Goal: Task Accomplishment & Management: Complete application form

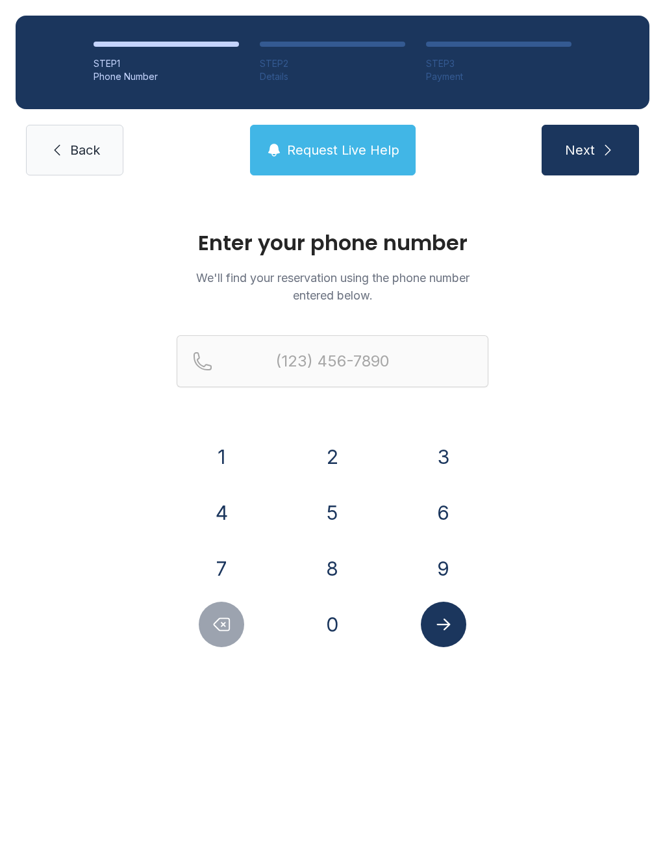
click at [459, 457] on button "3" at bounding box center [443, 456] width 45 height 45
click at [238, 525] on button "4" at bounding box center [221, 512] width 45 height 45
click at [229, 560] on button "7" at bounding box center [221, 568] width 45 height 45
click at [334, 558] on button "8" at bounding box center [332, 568] width 45 height 45
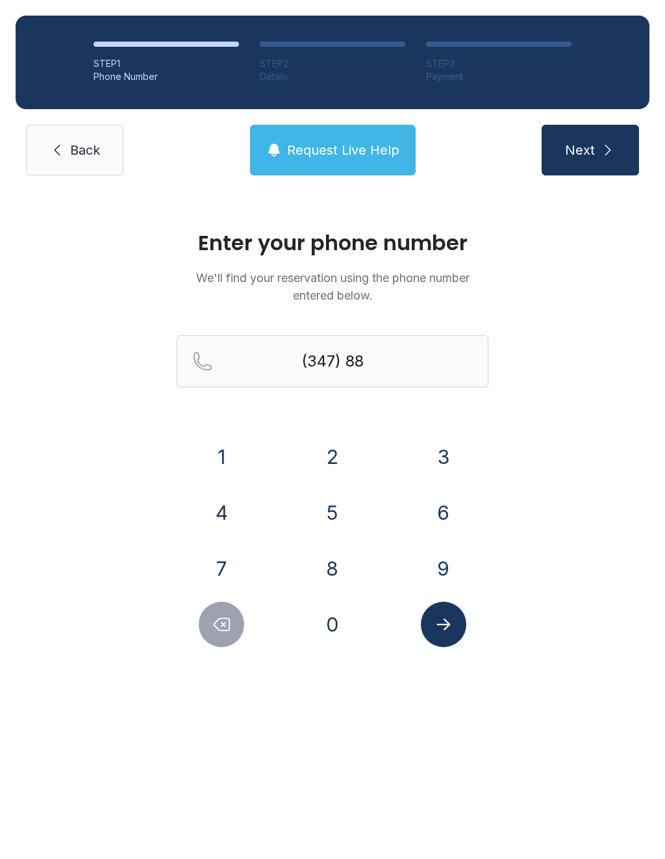
click at [337, 504] on button "5" at bounding box center [332, 512] width 45 height 45
click at [321, 447] on button "2" at bounding box center [332, 456] width 45 height 45
click at [228, 443] on button "1" at bounding box center [221, 456] width 45 height 45
click at [456, 472] on button "3" at bounding box center [443, 456] width 45 height 45
click at [458, 572] on button "9" at bounding box center [443, 568] width 45 height 45
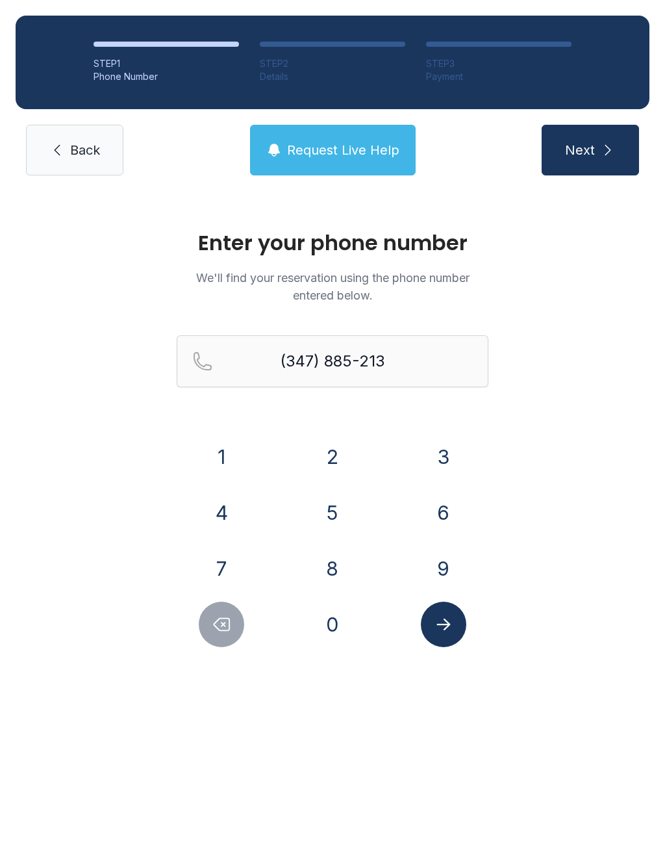
type input "[PHONE_NUMBER]"
click at [450, 621] on icon "Submit lookup form" at bounding box center [443, 623] width 19 height 19
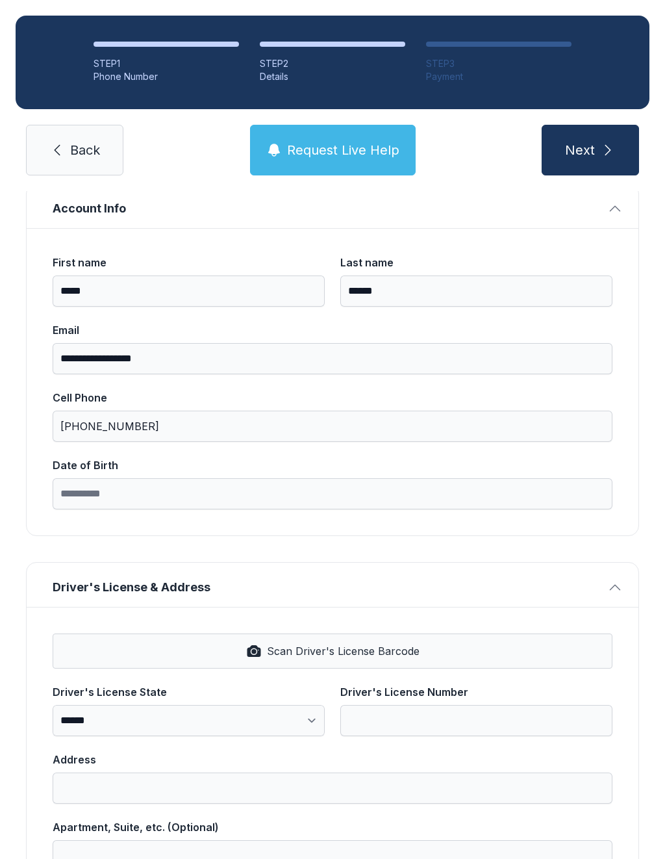
scroll to position [98, 0]
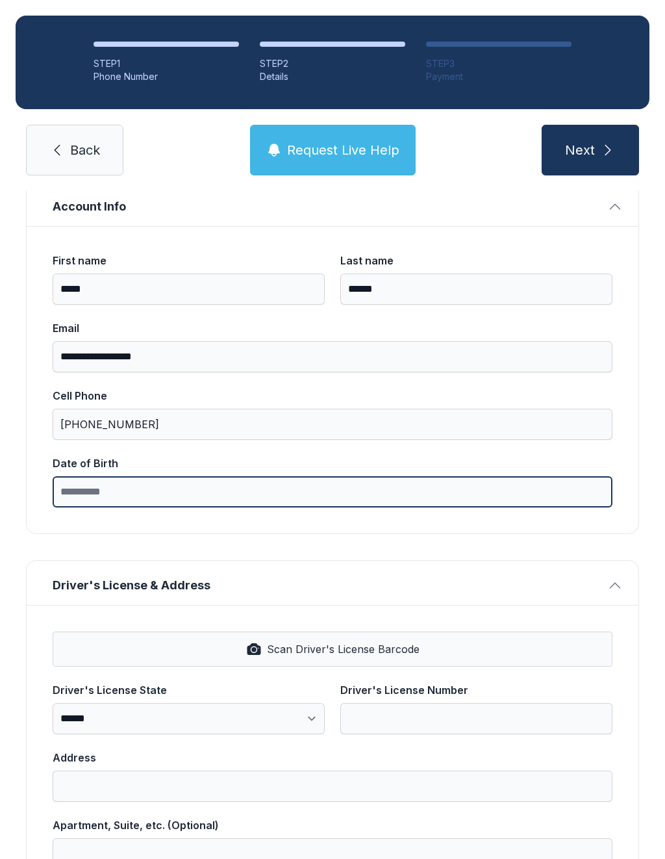
click at [381, 507] on input "Date of Birth" at bounding box center [333, 491] width 560 height 31
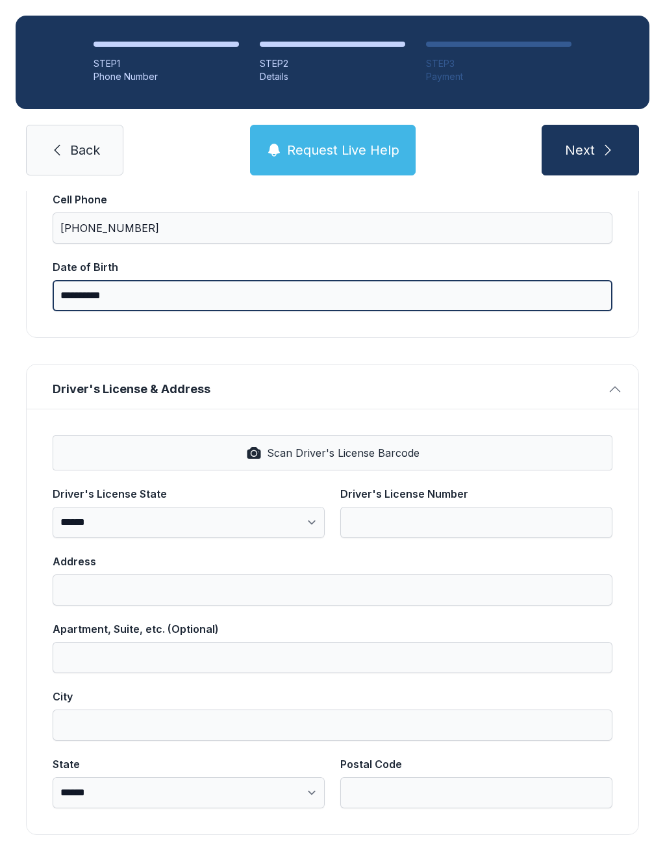
scroll to position [294, 0]
type input "**********"
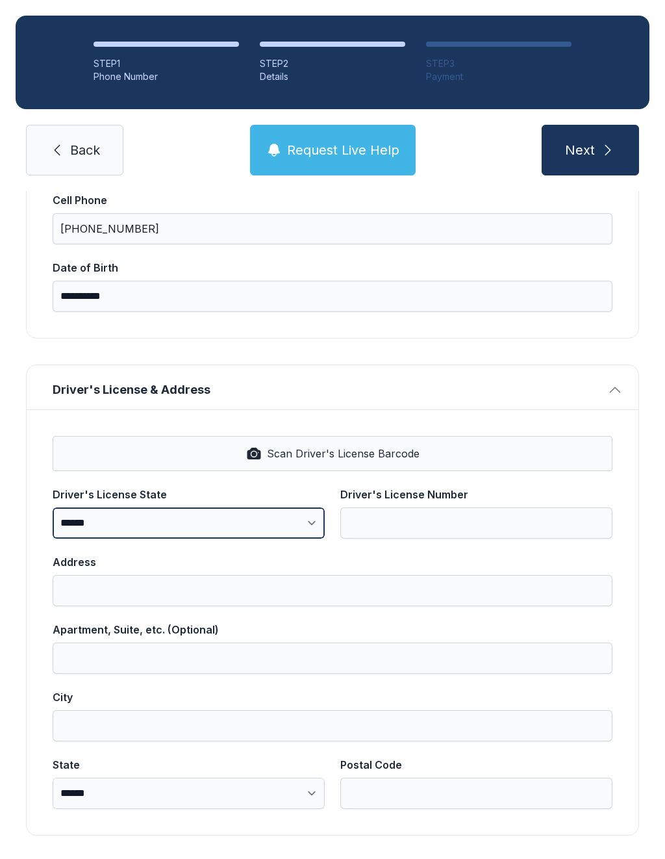
click at [309, 523] on select "**********" at bounding box center [189, 522] width 272 height 31
select select "**"
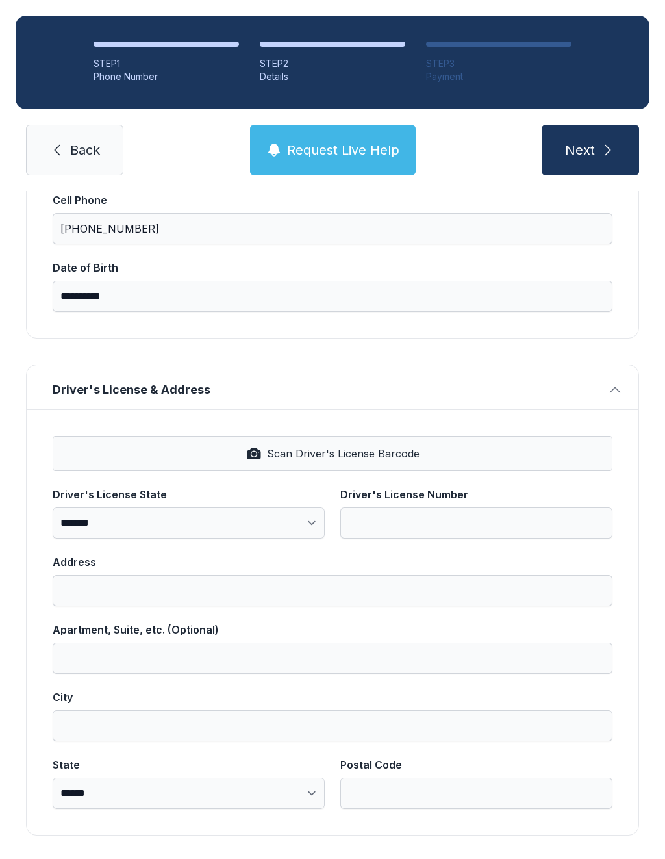
click at [383, 451] on span "Scan Driver's License Barcode" at bounding box center [343, 454] width 153 height 16
type input "**********"
select select "**"
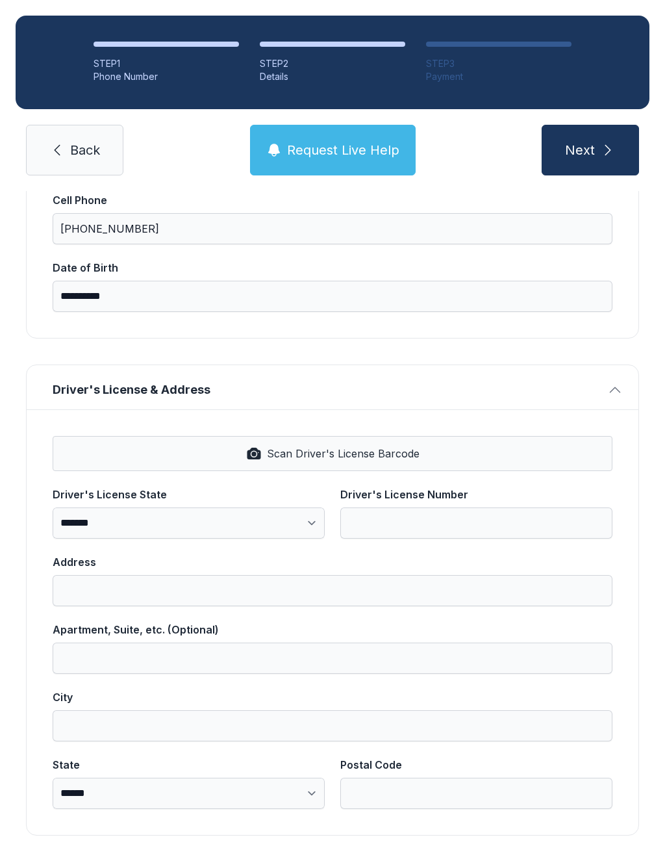
type input "*****"
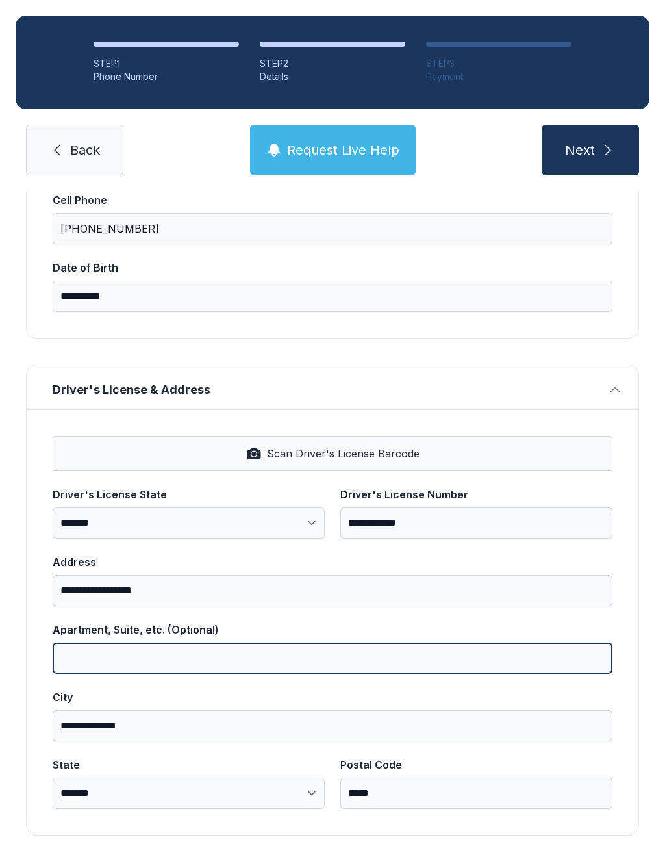
click at [262, 666] on input "Apartment, Suite, etc. (Optional)" at bounding box center [333, 657] width 560 height 31
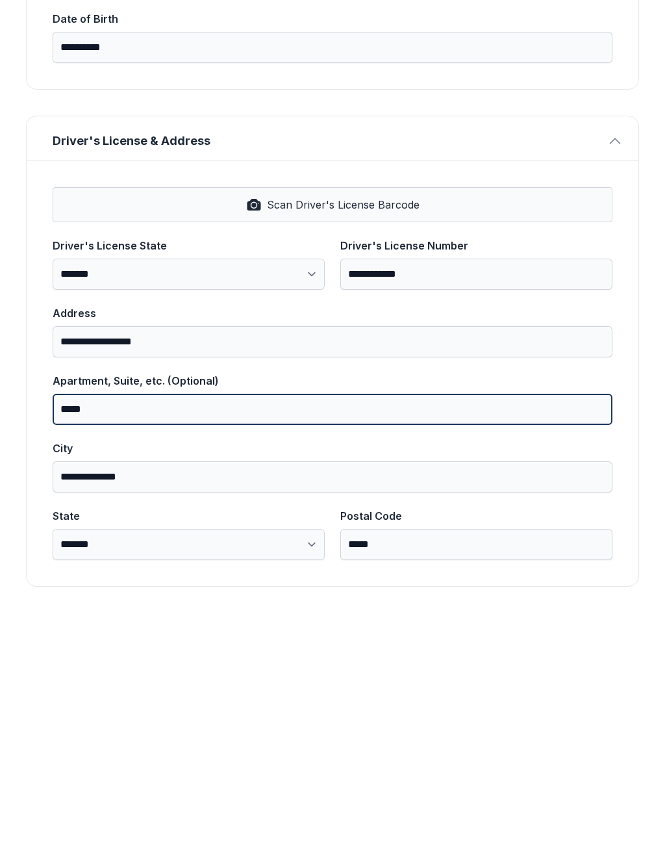
type input "****"
click at [590, 125] on button "Next" at bounding box center [590, 150] width 97 height 51
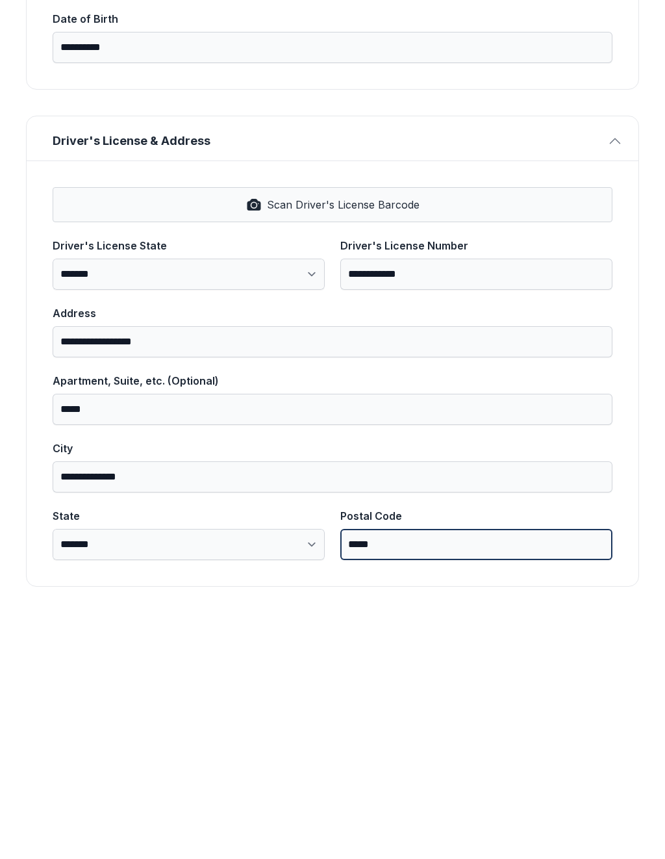
click at [426, 777] on input "*****" at bounding box center [476, 792] width 272 height 31
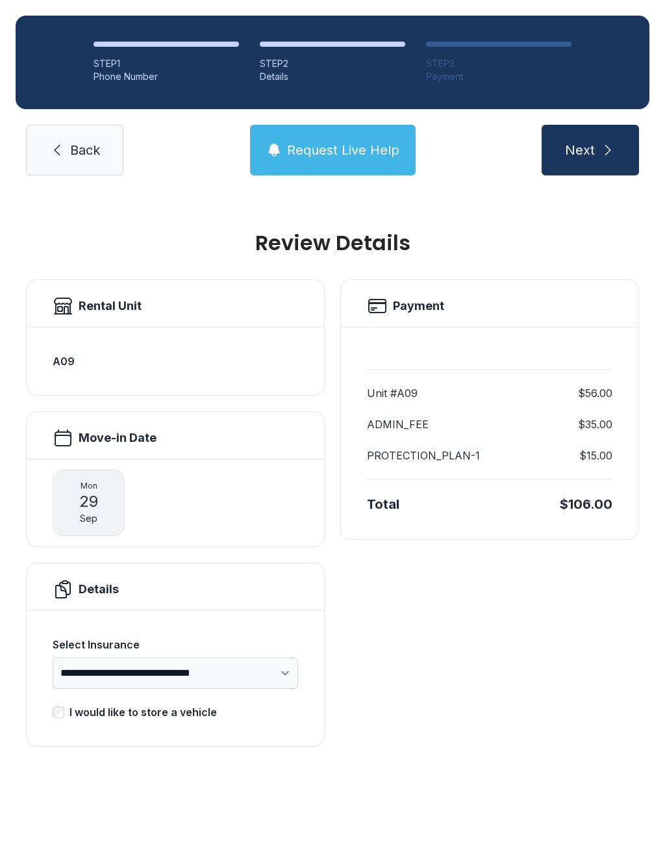
scroll to position [0, 0]
click at [208, 346] on div "A09" at bounding box center [176, 361] width 246 height 47
click at [236, 350] on div "A09" at bounding box center [176, 361] width 246 height 47
click at [227, 327] on div "A09" at bounding box center [175, 361] width 297 height 68
click at [228, 296] on div "Rental Unit" at bounding box center [176, 306] width 246 height 21
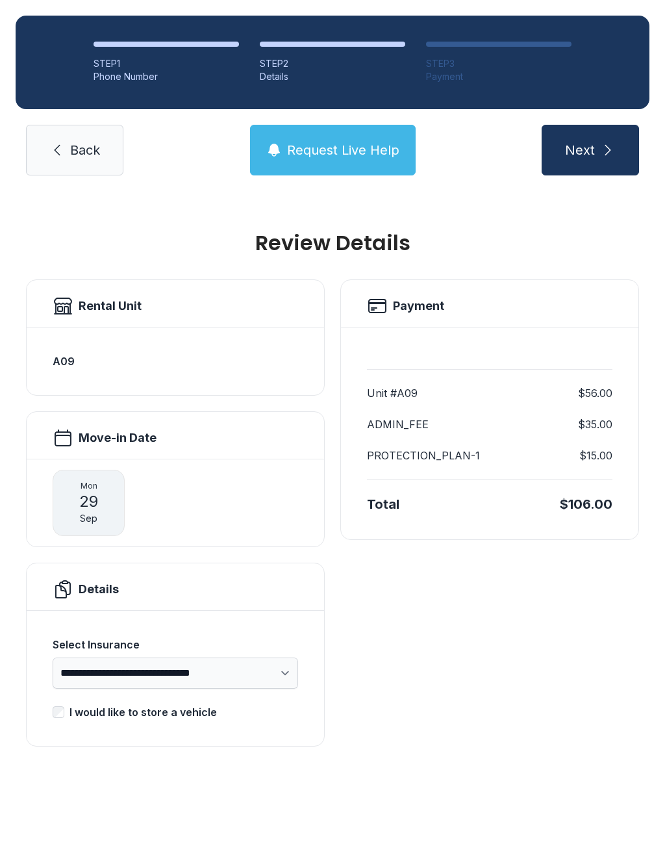
click at [100, 135] on link "Back" at bounding box center [74, 150] width 97 height 51
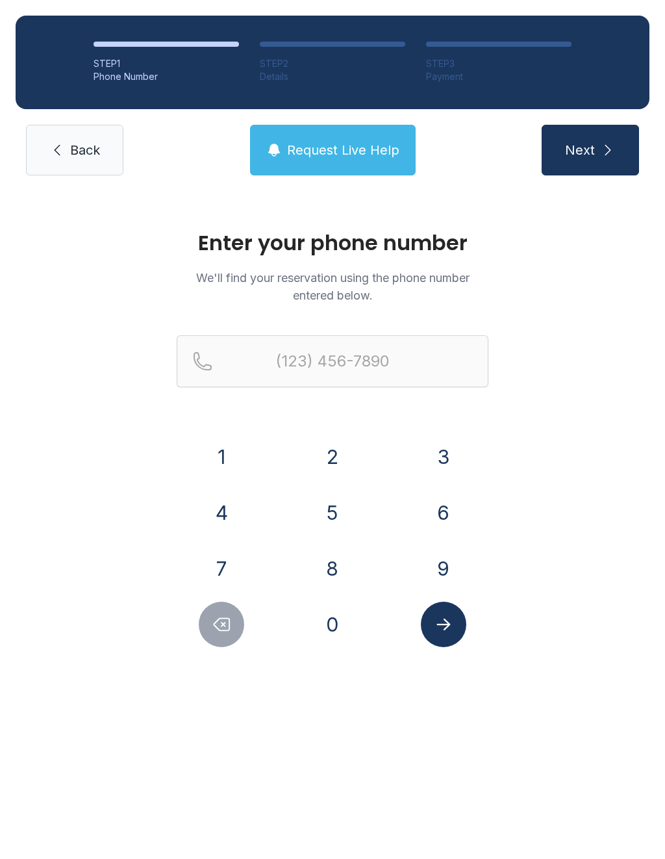
click at [459, 447] on button "3" at bounding box center [443, 456] width 45 height 45
click at [238, 519] on button "4" at bounding box center [221, 512] width 45 height 45
click at [235, 561] on button "7" at bounding box center [221, 568] width 45 height 45
click at [333, 564] on button "8" at bounding box center [332, 568] width 45 height 45
click at [332, 564] on button "8" at bounding box center [332, 568] width 45 height 45
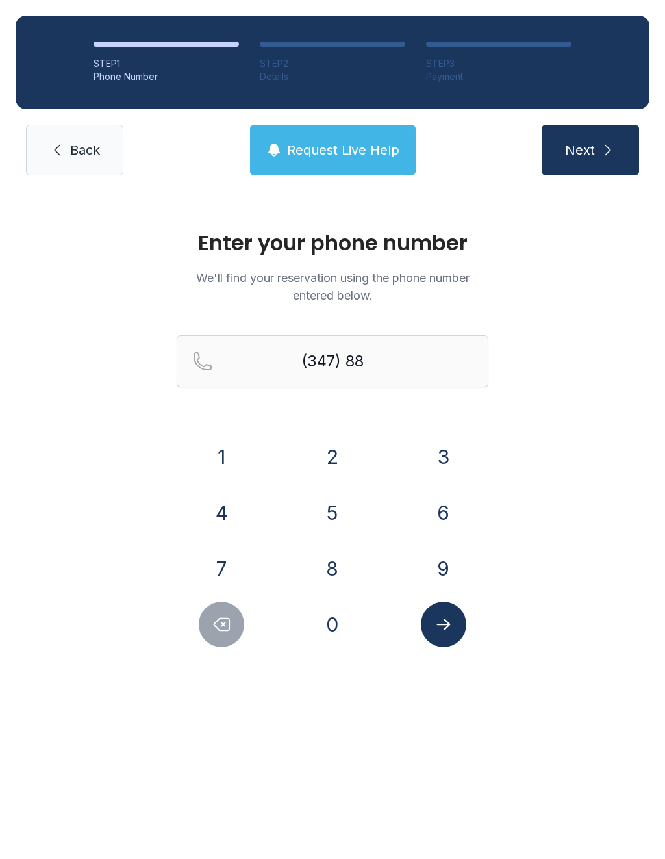
click at [340, 518] on button "5" at bounding box center [332, 512] width 45 height 45
click at [330, 456] on button "2" at bounding box center [332, 456] width 45 height 45
click at [246, 444] on div "1" at bounding box center [222, 456] width 90 height 45
click at [231, 462] on button "1" at bounding box center [221, 456] width 45 height 45
click at [453, 460] on button "3" at bounding box center [443, 456] width 45 height 45
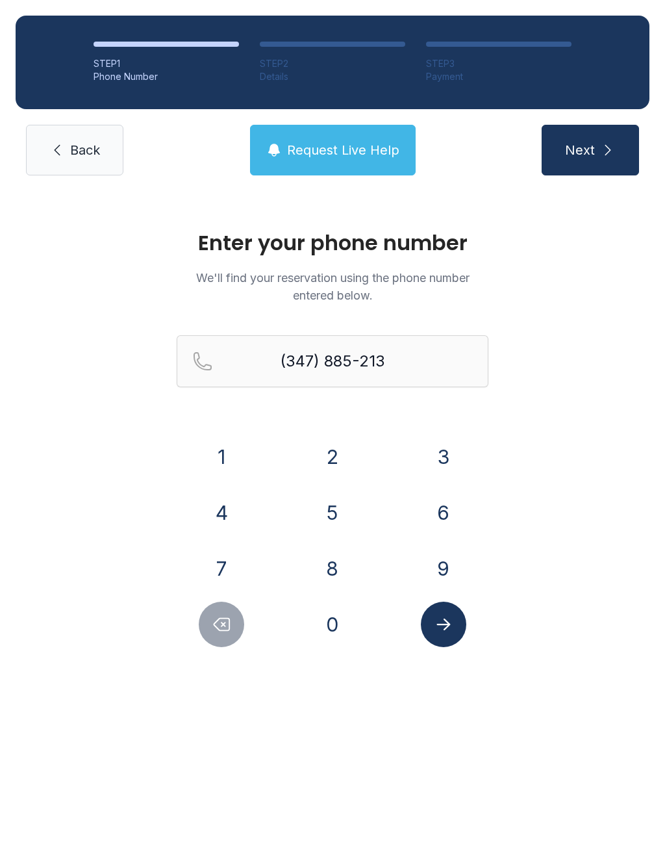
click at [442, 562] on button "9" at bounding box center [443, 568] width 45 height 45
type input "[PHONE_NUMBER]"
click at [449, 630] on icon "Submit lookup form" at bounding box center [443, 623] width 19 height 19
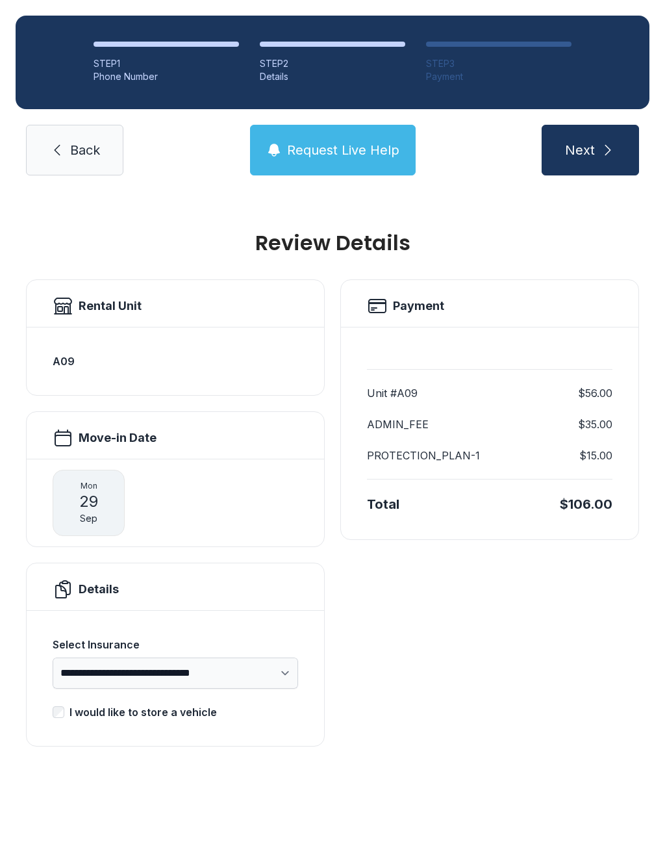
click at [101, 300] on h2 "Rental Unit" at bounding box center [110, 306] width 63 height 18
click at [100, 299] on h2 "Rental Unit" at bounding box center [110, 306] width 63 height 18
click at [92, 517] on span "Sep" at bounding box center [89, 518] width 18 height 13
